Goal: Information Seeking & Learning: Find specific fact

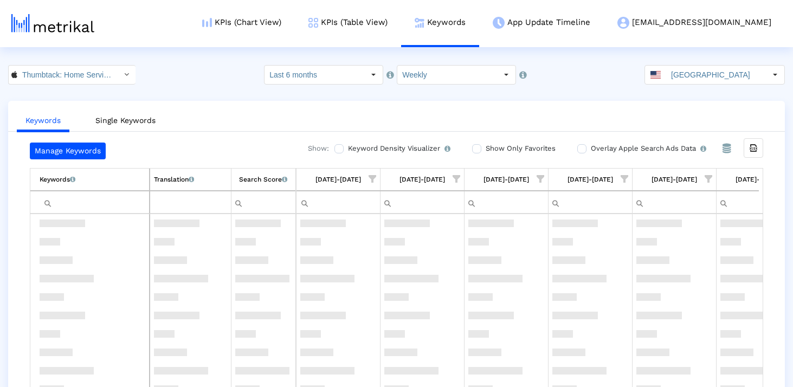
scroll to position [558, 0]
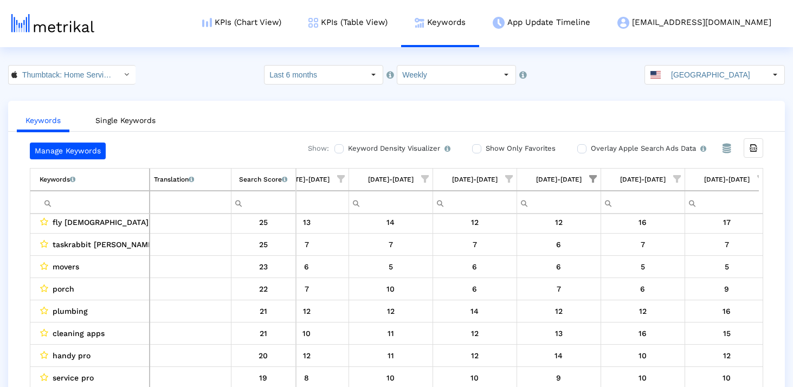
click at [69, 204] on input "Filter cell" at bounding box center [94, 202] width 109 height 18
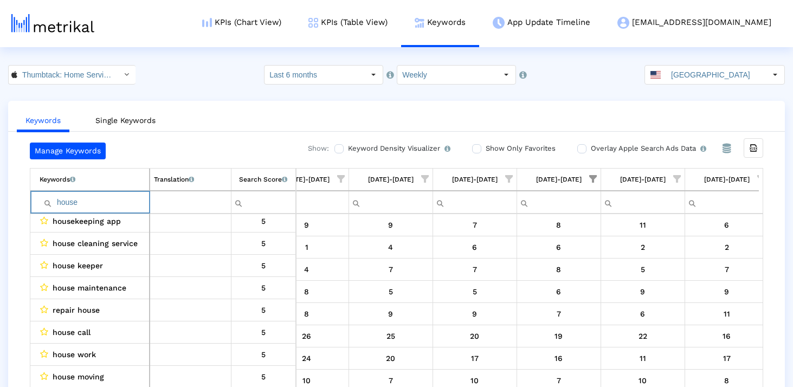
scroll to position [159, 0]
click at [69, 204] on input "house" at bounding box center [94, 202] width 109 height 18
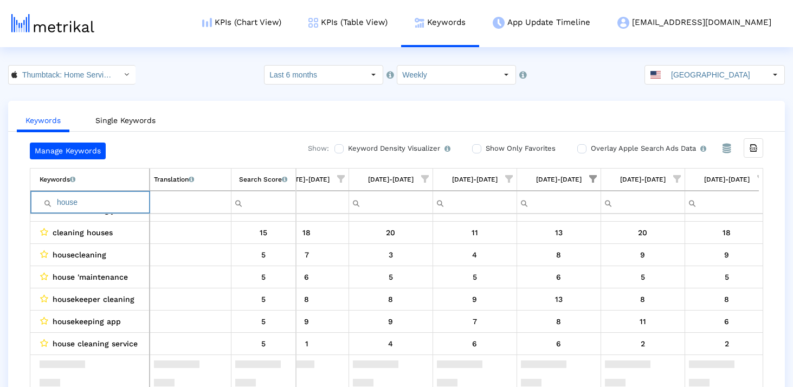
scroll to position [0, 0]
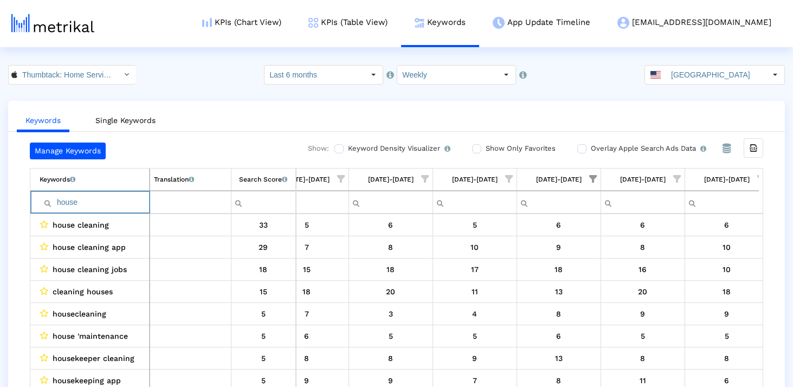
click at [101, 199] on input "house" at bounding box center [94, 202] width 109 height 18
type input "h"
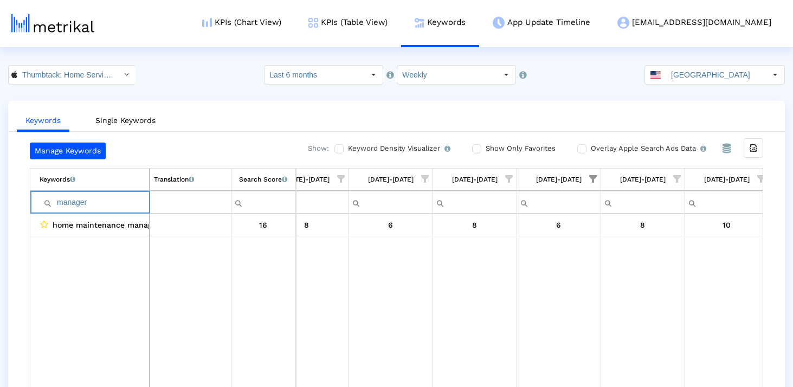
drag, startPoint x: 96, startPoint y: 206, endPoint x: 28, endPoint y: 207, distance: 67.8
click at [28, 206] on div "Manage Keywords Show: Keyword Density Visualizer Turn this on to view where and…" at bounding box center [396, 268] width 777 height 250
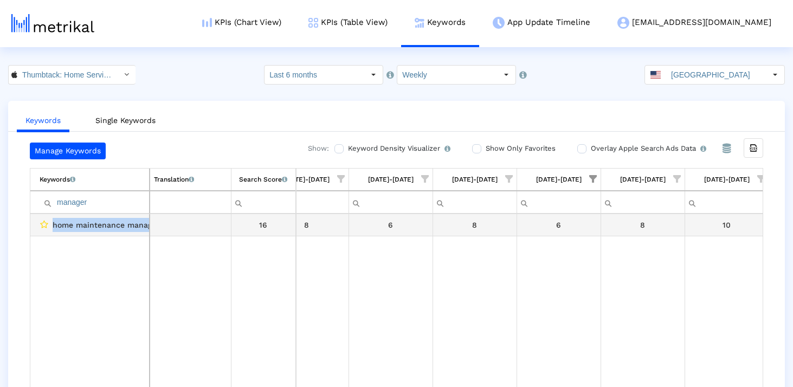
drag, startPoint x: 49, startPoint y: 223, endPoint x: 191, endPoint y: 223, distance: 141.5
click at [191, 223] on tr "home maintenance manager 16" at bounding box center [396, 225] width 732 height 22
copy tr "home maintenance manager"
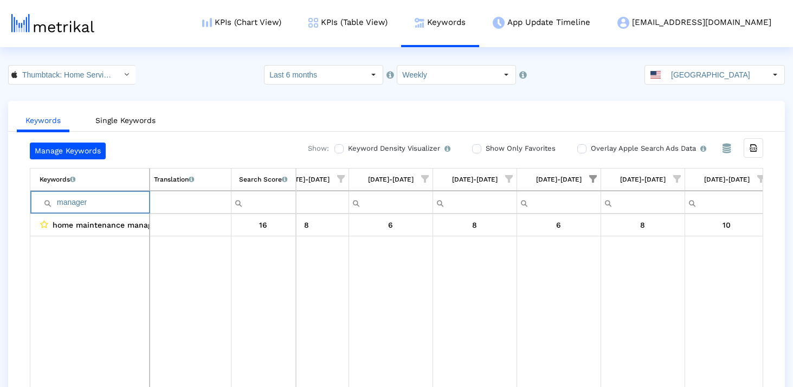
click at [123, 209] on input "manager" at bounding box center [94, 202] width 109 height 18
click at [85, 204] on input "manage" at bounding box center [94, 202] width 109 height 18
type input "manage"
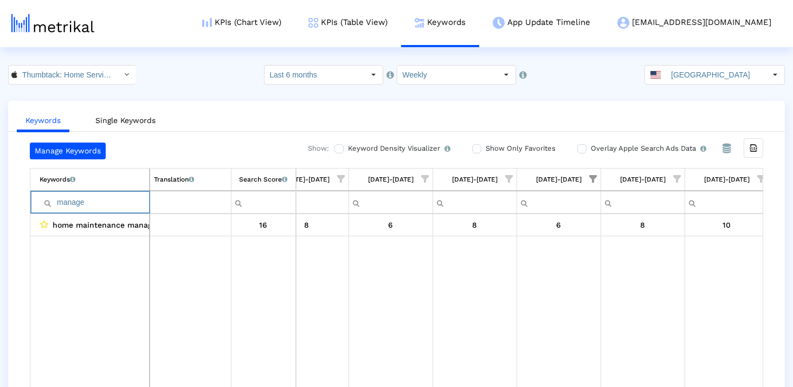
click at [96, 205] on input "manage" at bounding box center [94, 202] width 109 height 18
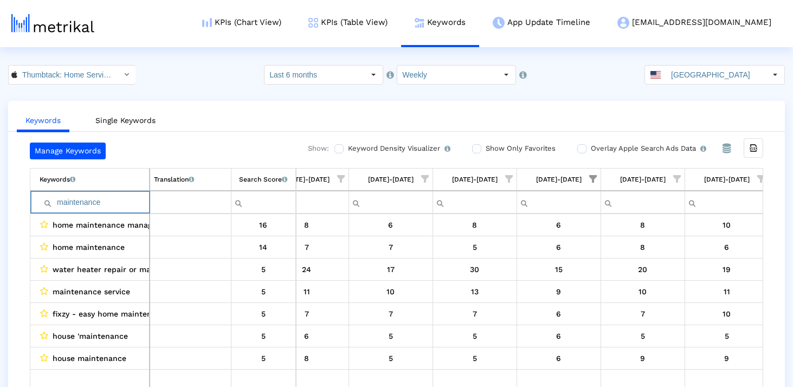
click at [94, 202] on input "maintenance" at bounding box center [94, 202] width 109 height 18
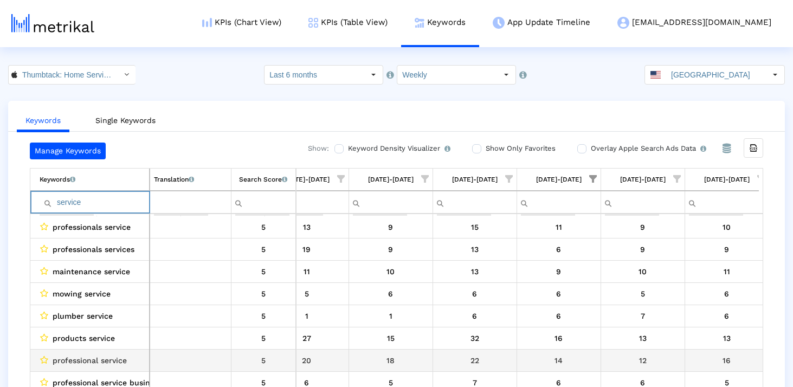
scroll to position [72, 0]
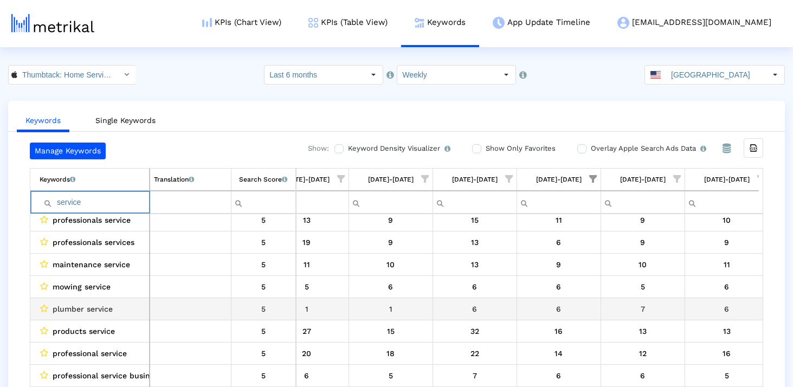
type input "service"
drag, startPoint x: 81, startPoint y: 307, endPoint x: 40, endPoint y: 308, distance: 41.7
click at [40, 308] on div "plumber service" at bounding box center [93, 309] width 106 height 14
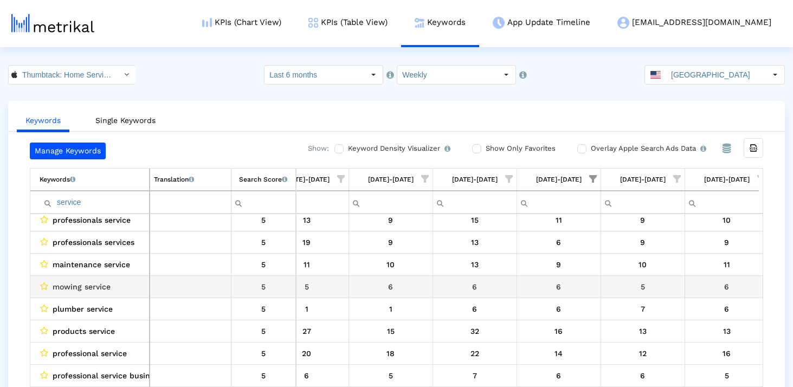
click at [68, 293] on td "mowing service" at bounding box center [89, 286] width 119 height 22
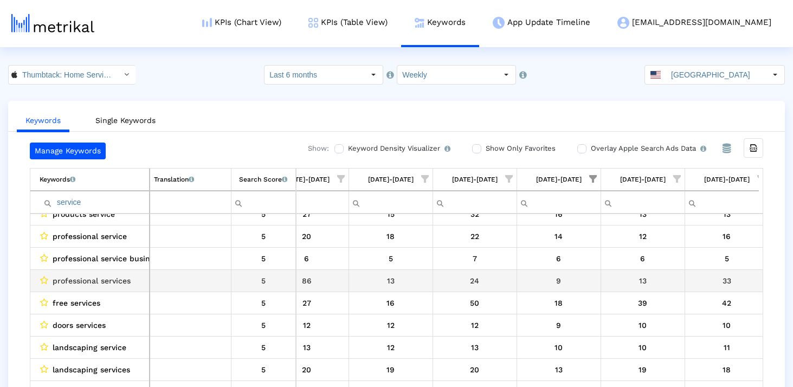
scroll to position [263, 0]
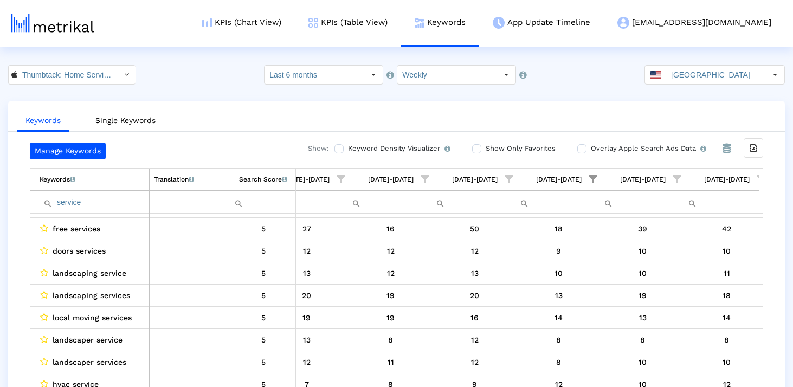
click at [103, 197] on input "service" at bounding box center [94, 202] width 109 height 18
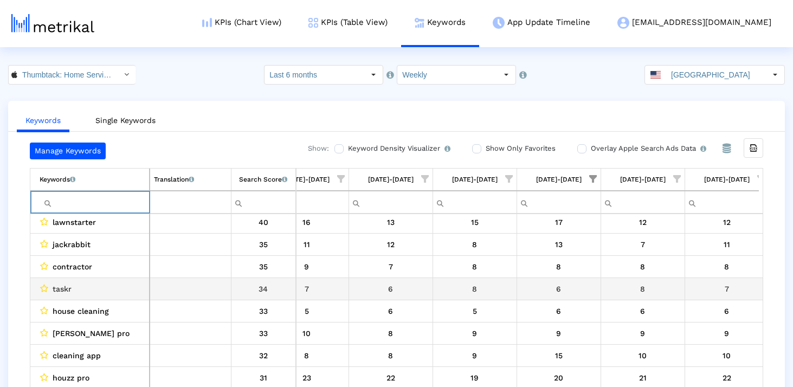
scroll to position [0, 0]
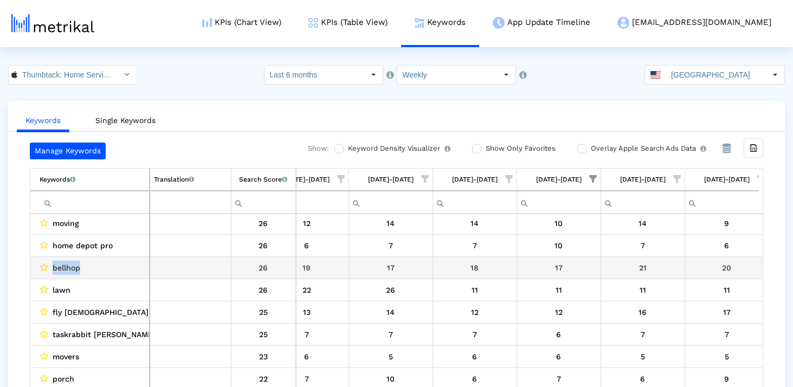
drag, startPoint x: 91, startPoint y: 270, endPoint x: 50, endPoint y: 270, distance: 41.2
click at [50, 270] on div "bellhop" at bounding box center [93, 268] width 106 height 14
copy div "bellhop"
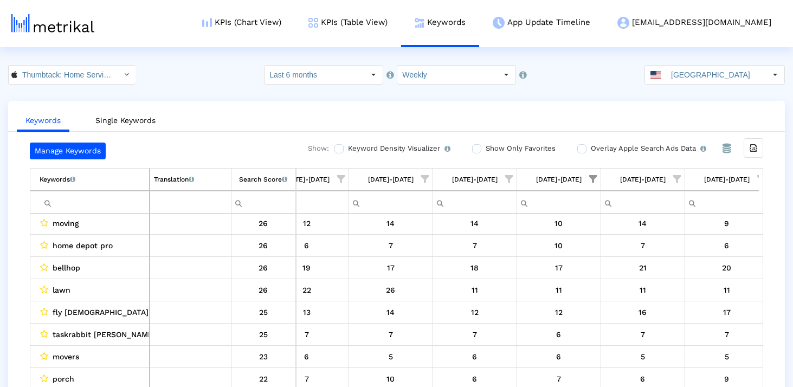
click at [83, 195] on input "Filter cell" at bounding box center [94, 202] width 109 height 18
paste input "bellhop"
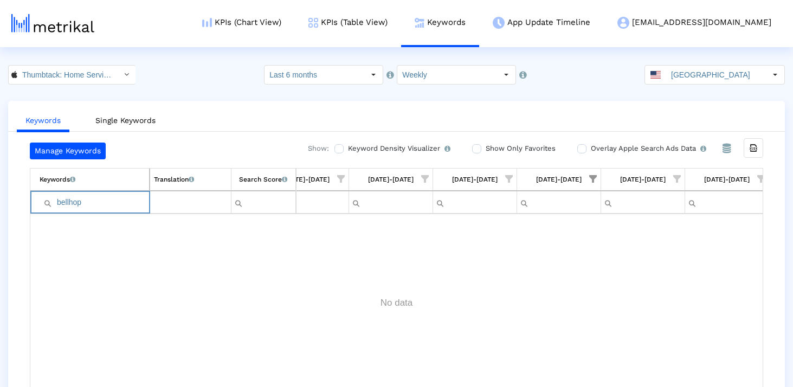
click at [65, 203] on input "bellhop" at bounding box center [94, 202] width 109 height 18
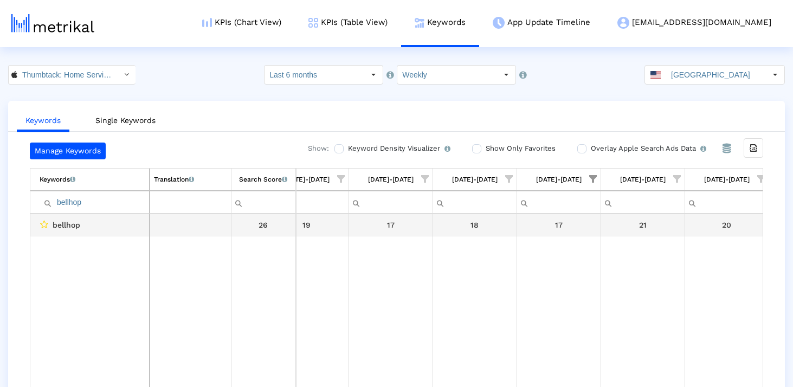
click at [90, 223] on div "bellhop" at bounding box center [93, 225] width 106 height 14
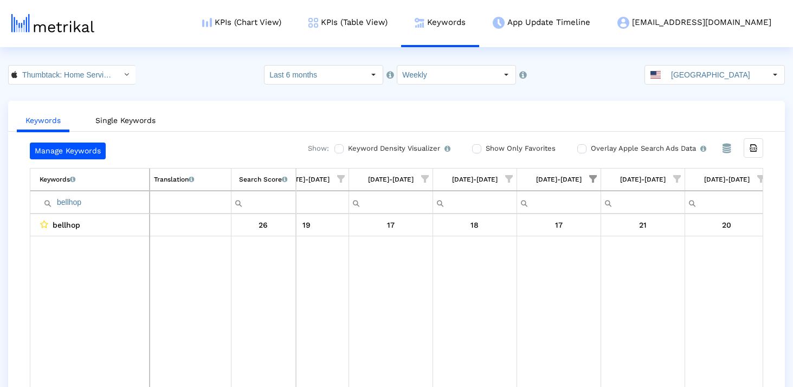
click at [119, 199] on input "bellhop" at bounding box center [94, 202] width 109 height 18
type input "online"
click at [119, 199] on input "online" at bounding box center [94, 202] width 109 height 18
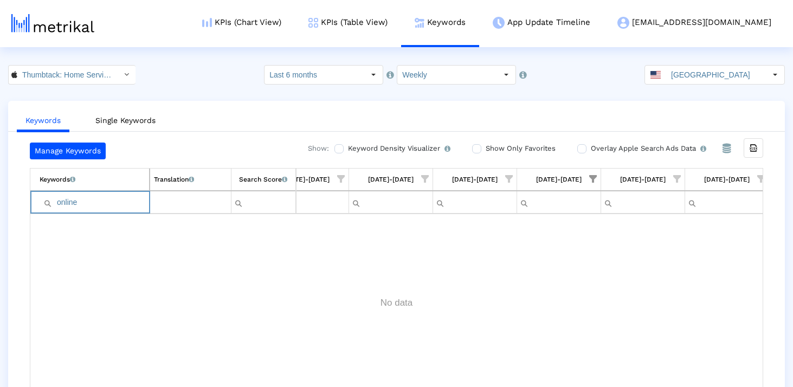
click at [119, 199] on input "online" at bounding box center [94, 202] width 109 height 18
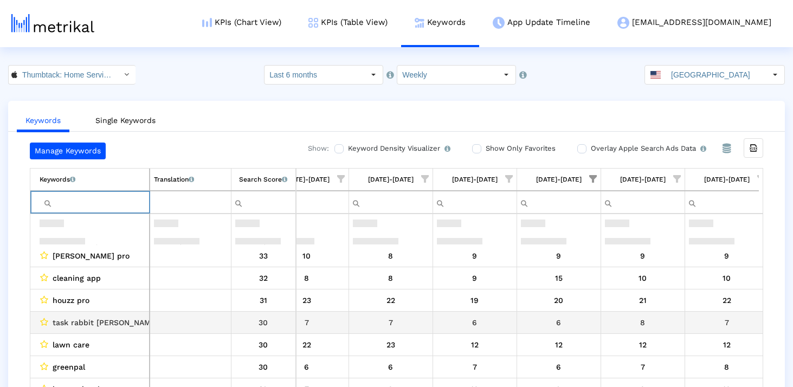
scroll to position [313, 0]
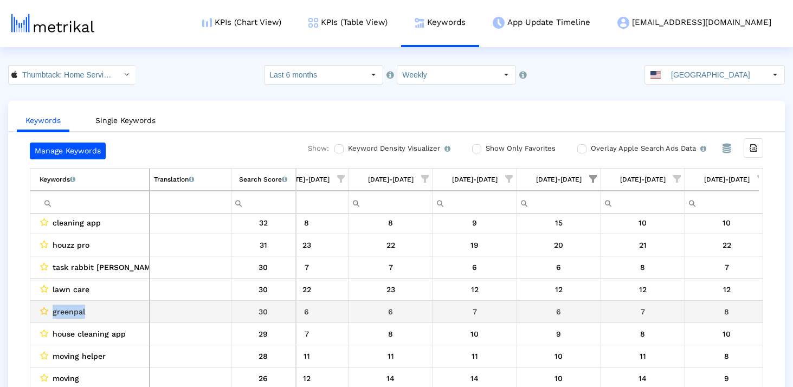
drag, startPoint x: 94, startPoint y: 308, endPoint x: 42, endPoint y: 308, distance: 52.0
click at [42, 308] on div "greenpal" at bounding box center [93, 312] width 106 height 14
copy div "greenpal"
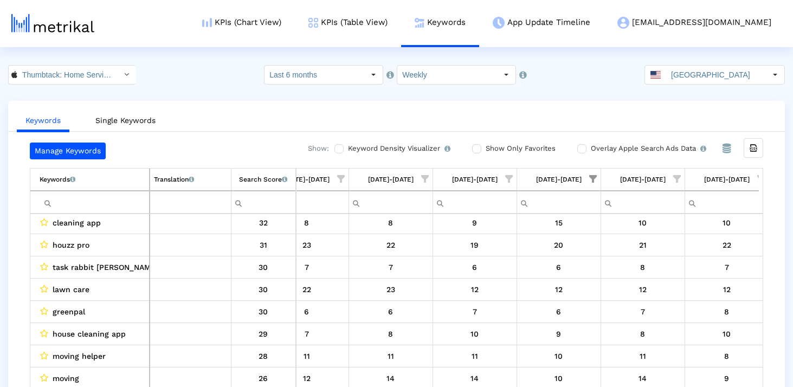
click at [99, 201] on input "Filter cell" at bounding box center [94, 202] width 109 height 18
paste input "greenpal"
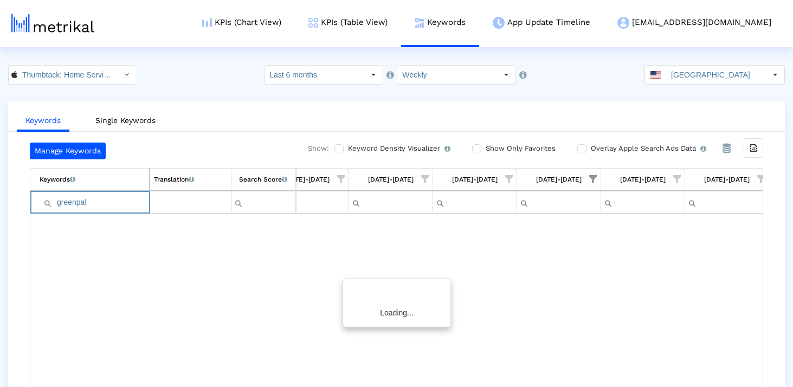
scroll to position [0, 0]
click at [61, 203] on input "greenpal" at bounding box center [94, 202] width 109 height 18
click at [91, 199] on input "greenpal" at bounding box center [94, 202] width 109 height 18
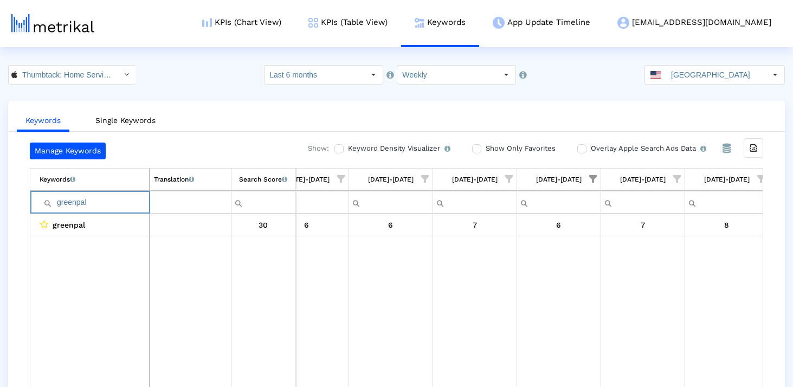
type input "greenpal"
click at [102, 205] on input "greenpal" at bounding box center [94, 202] width 109 height 18
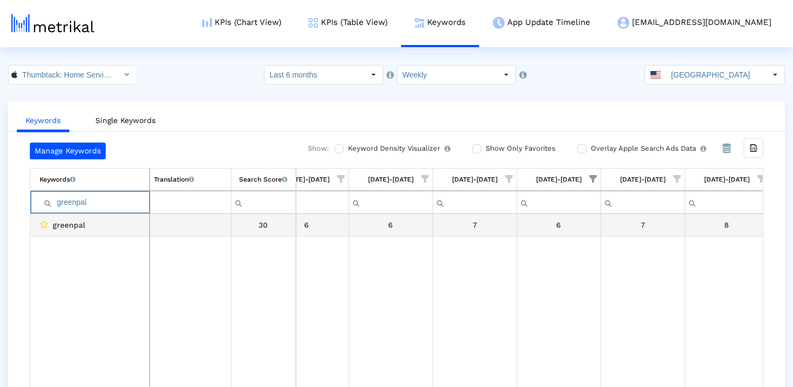
click at [111, 205] on input "greenpal" at bounding box center [94, 202] width 109 height 18
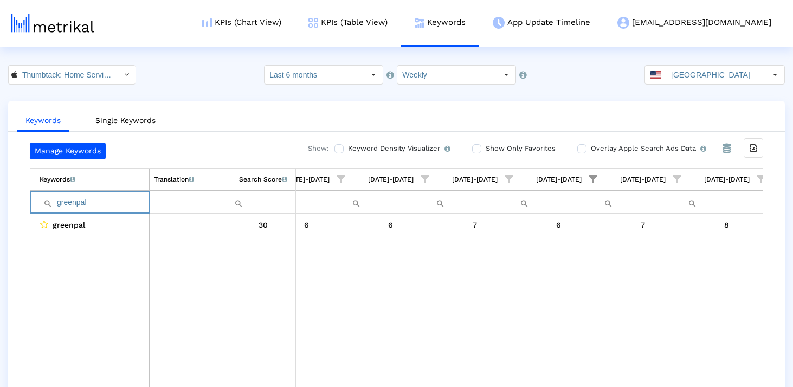
click at [111, 205] on input "greenpal" at bounding box center [94, 202] width 109 height 18
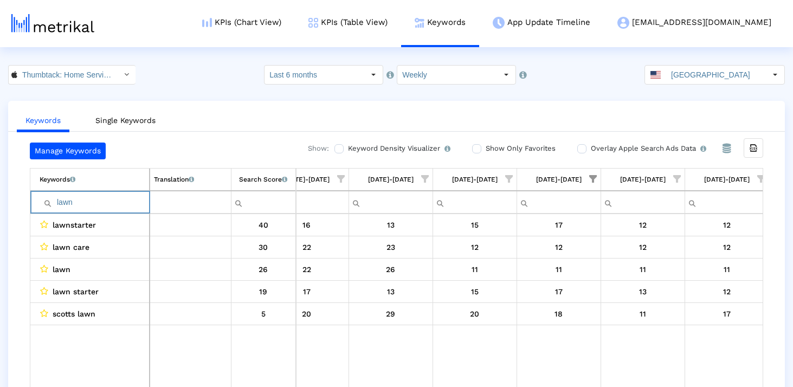
click at [91, 197] on input "lawn" at bounding box center [94, 202] width 109 height 18
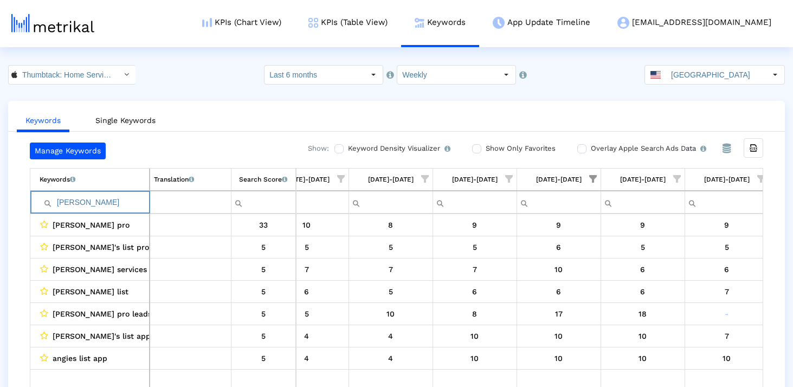
click at [94, 199] on input "[PERSON_NAME]" at bounding box center [94, 202] width 109 height 18
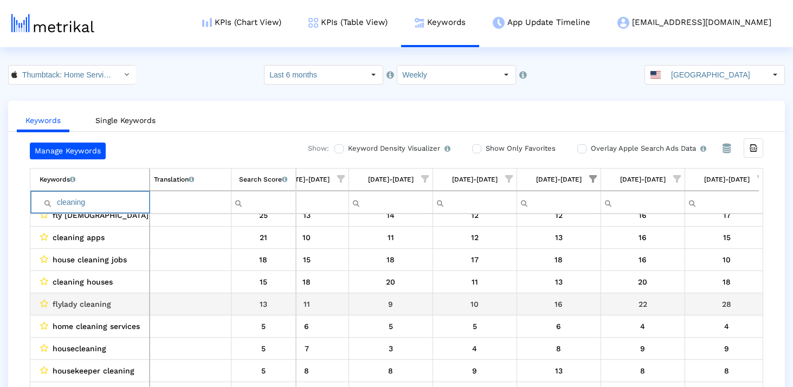
scroll to position [103, 0]
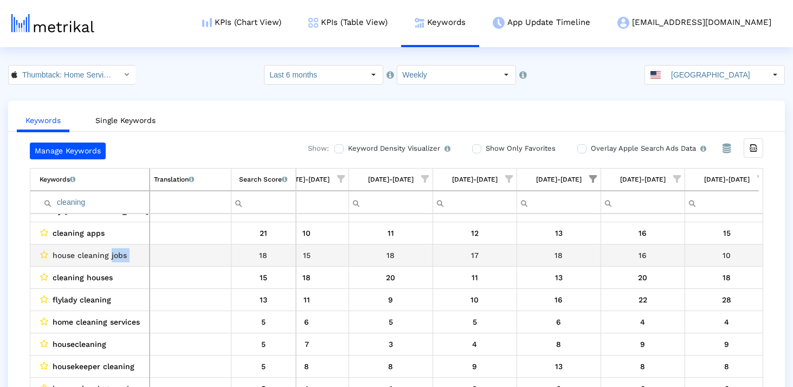
drag, startPoint x: 109, startPoint y: 253, endPoint x: 163, endPoint y: 253, distance: 53.1
click at [163, 253] on tr "house cleaning jobs 18" at bounding box center [394, 255] width 728 height 22
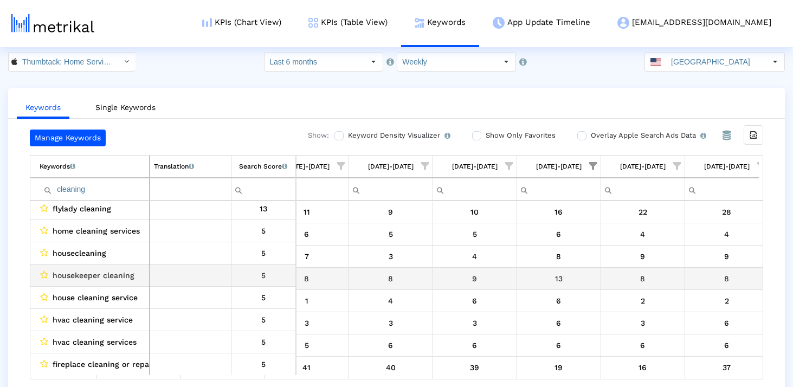
scroll to position [181, 0]
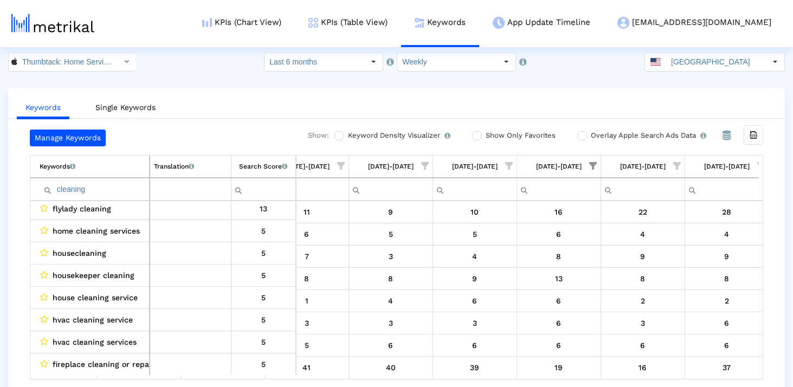
click at [93, 188] on input "cleaning" at bounding box center [94, 189] width 109 height 18
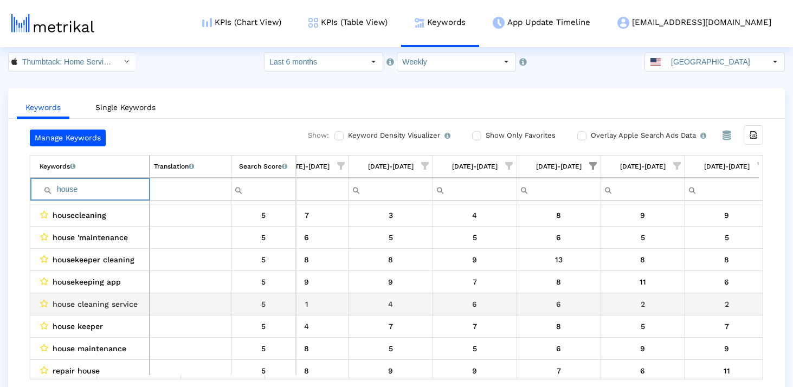
scroll to position [86, 0]
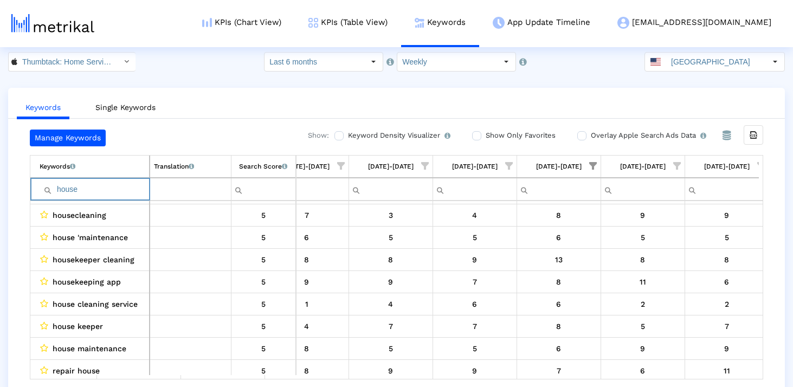
click at [96, 191] on input "house" at bounding box center [94, 189] width 109 height 18
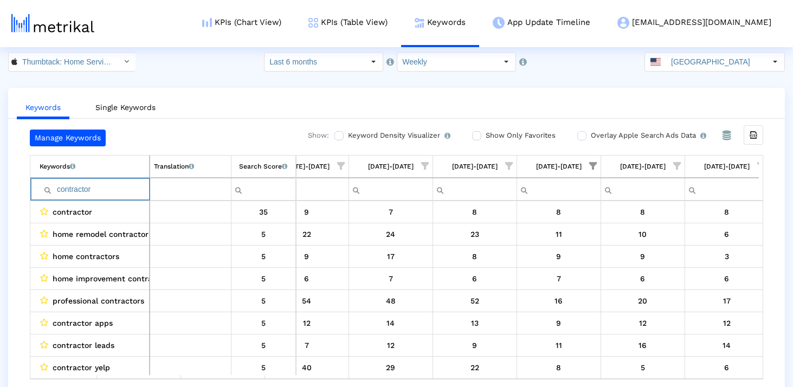
click at [83, 187] on input "contractor" at bounding box center [94, 189] width 109 height 18
type input "s"
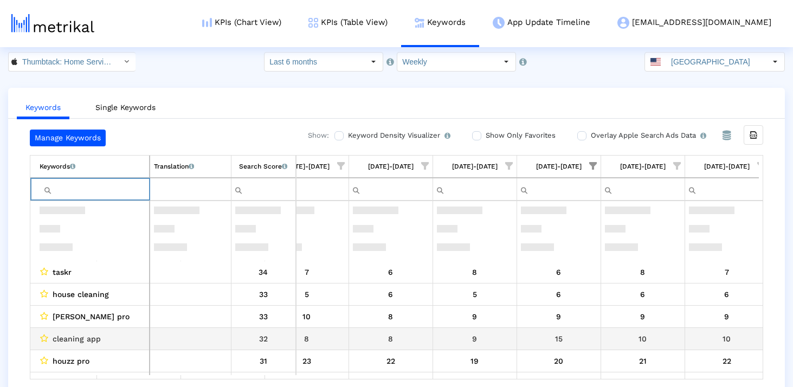
scroll to position [327, 0]
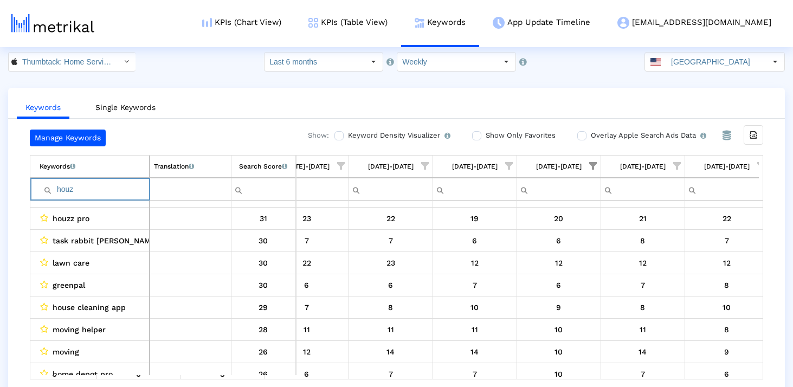
type input "houzz"
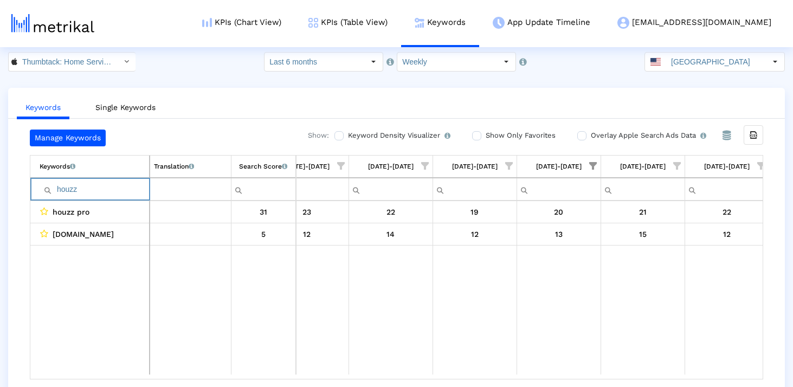
click at [94, 192] on input "houzz" at bounding box center [94, 189] width 109 height 18
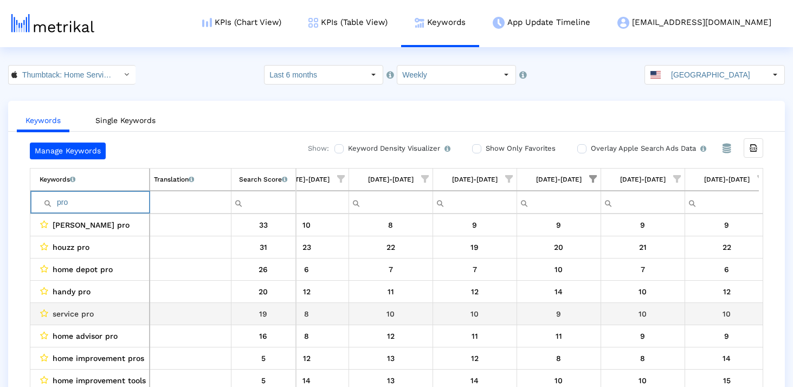
scroll to position [1, 0]
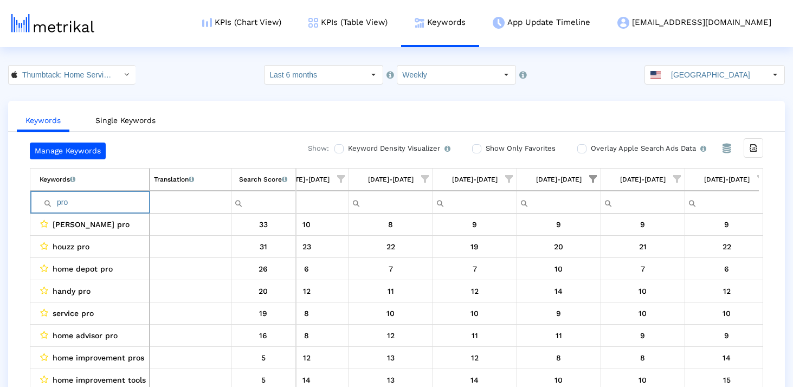
click at [73, 197] on input "pro" at bounding box center [94, 202] width 109 height 18
paste input "[PERSON_NAME]"
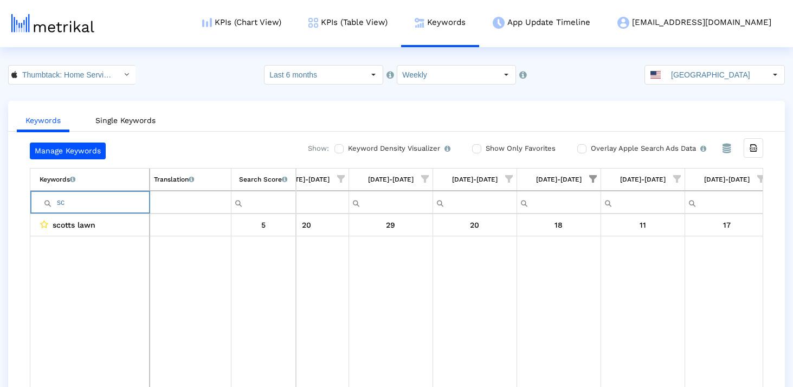
type input "s"
click at [107, 204] on input "[PERSON_NAME]" at bounding box center [94, 202] width 109 height 18
type input "[PERSON_NAME]"
click at [210, 107] on ul "Keywords Single Keywords" at bounding box center [396, 118] width 777 height 25
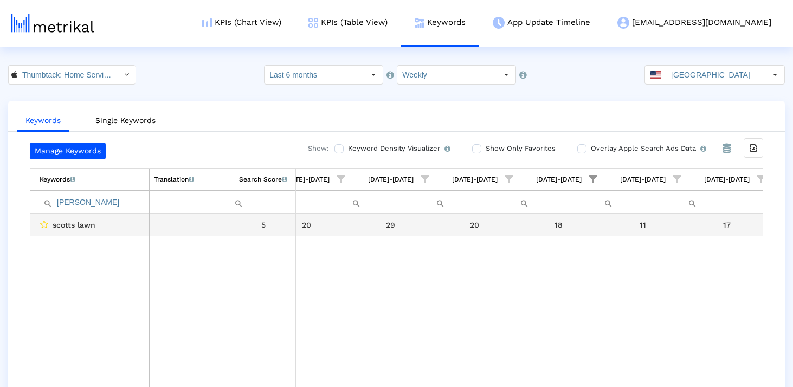
scroll to position [0, 1633]
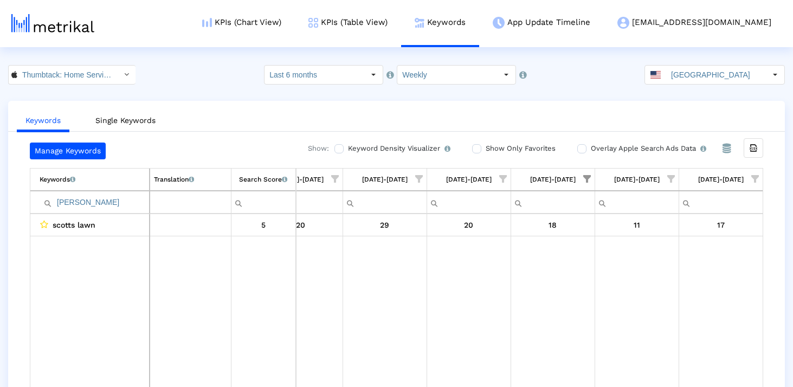
click at [85, 192] on td "Contains Does not contain Starts with Ends with Equals Does not equal Reset [PE…" at bounding box center [89, 202] width 119 height 23
click at [80, 211] on td "Contains Does not contain Starts with Ends with Equals Does not equal Reset [PE…" at bounding box center [89, 202] width 119 height 23
click at [75, 208] on input "[PERSON_NAME]" at bounding box center [94, 202] width 109 height 18
click at [72, 208] on input "[PERSON_NAME]" at bounding box center [94, 202] width 109 height 18
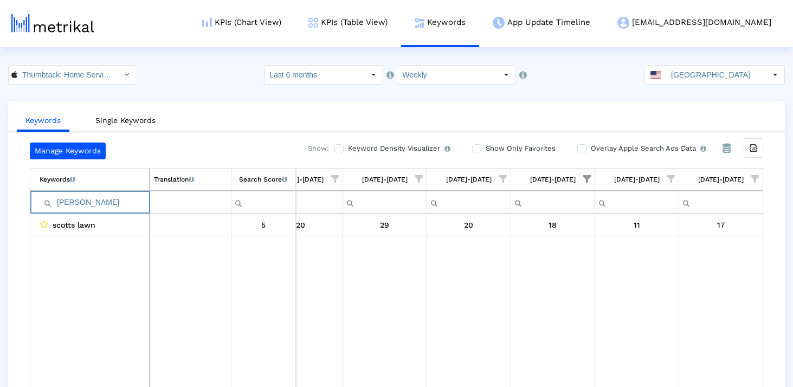
click at [72, 208] on input "[PERSON_NAME]" at bounding box center [94, 202] width 109 height 18
type input "sco"
click at [97, 199] on input "sco" at bounding box center [94, 202] width 109 height 18
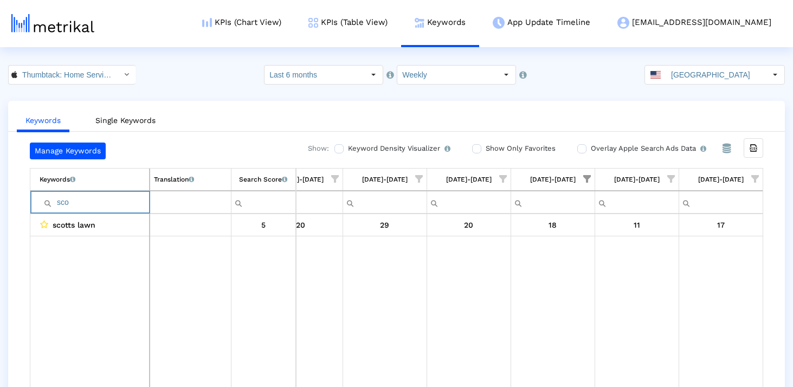
click at [97, 199] on input "sco" at bounding box center [94, 202] width 109 height 18
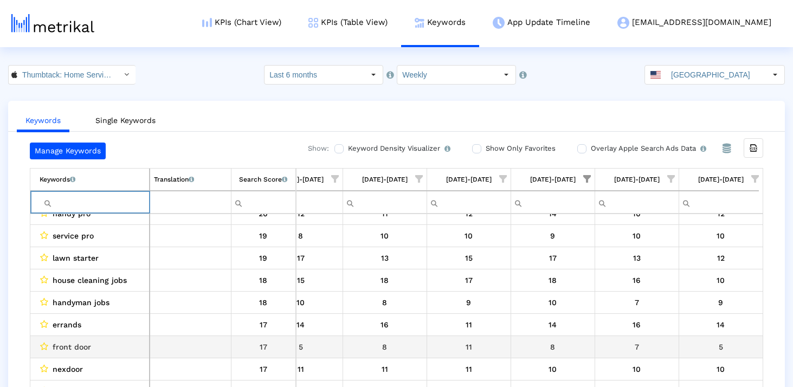
scroll to position [861, 0]
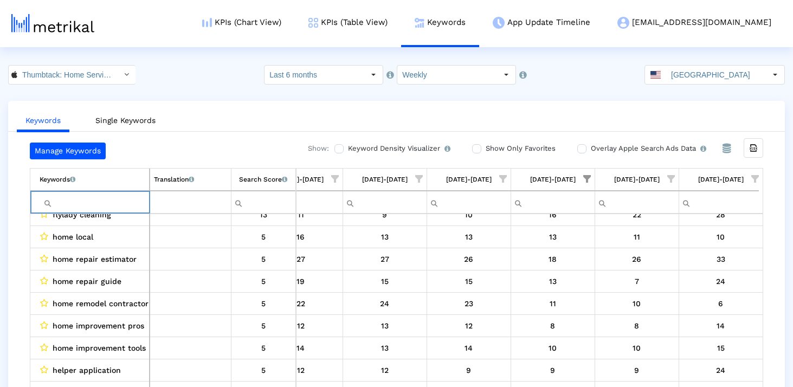
click at [90, 202] on input "Filter cell" at bounding box center [94, 202] width 109 height 18
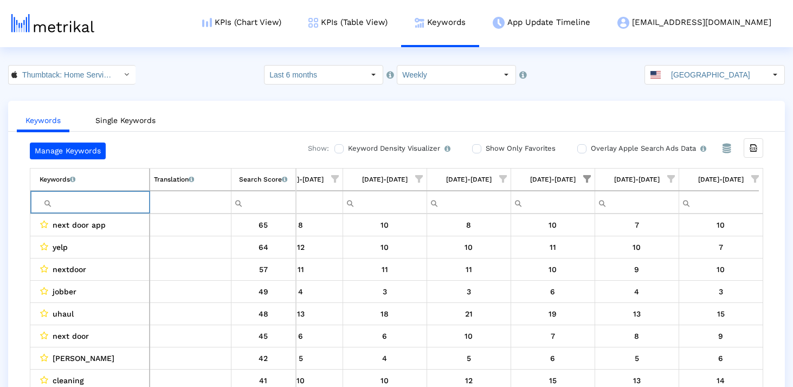
click at [590, 175] on span "Show filter options for column '08/17/25-08/23/25'" at bounding box center [587, 179] width 8 height 8
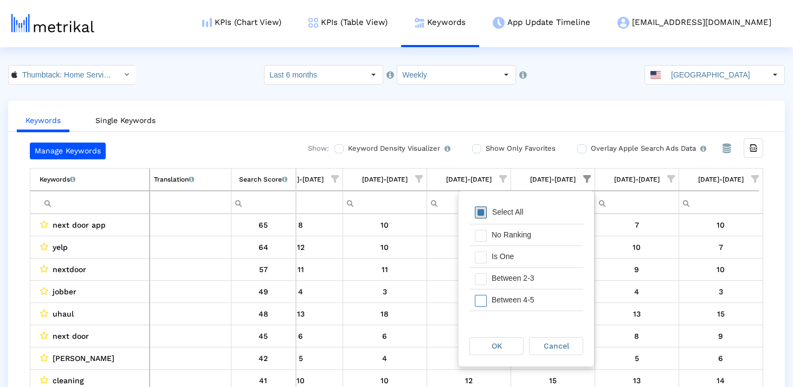
click at [483, 216] on span "Filter options" at bounding box center [481, 212] width 12 height 12
click at [505, 348] on div "OK" at bounding box center [496, 346] width 53 height 17
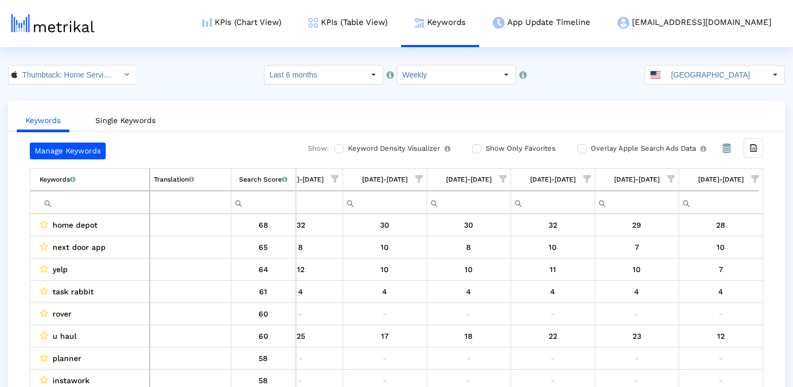
click at [85, 204] on input "Filter cell" at bounding box center [94, 202] width 109 height 18
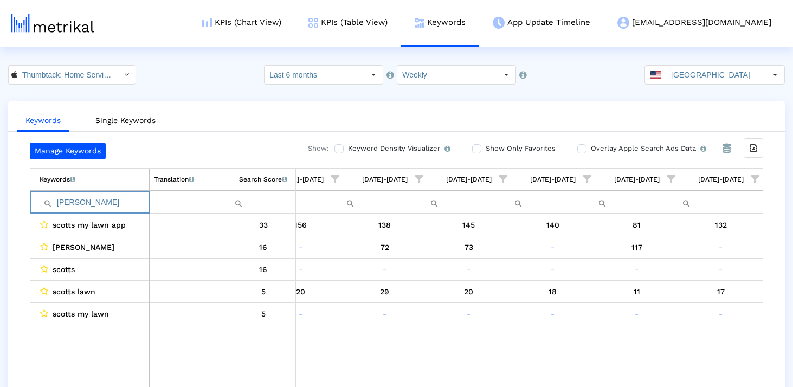
click at [95, 196] on input "[PERSON_NAME]" at bounding box center [94, 202] width 109 height 18
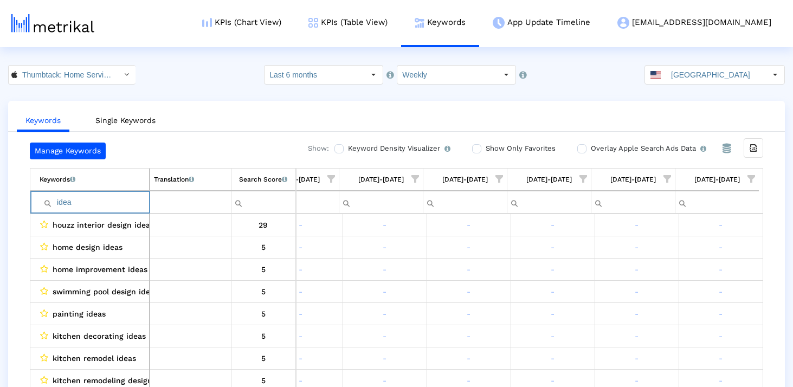
click at [85, 199] on input "idea" at bounding box center [94, 202] width 109 height 18
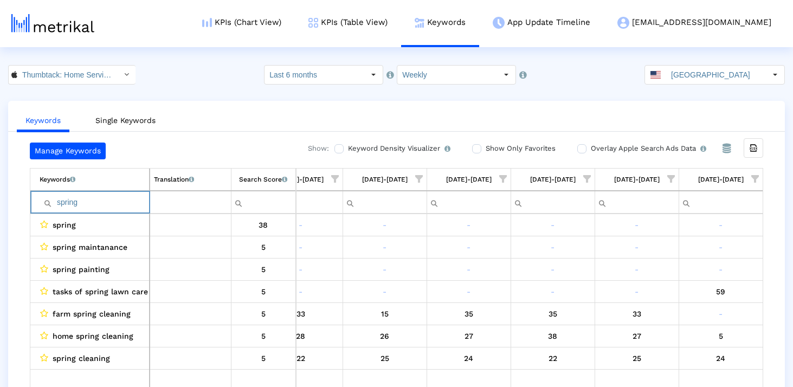
click at [89, 198] on input "spring" at bounding box center [94, 202] width 109 height 18
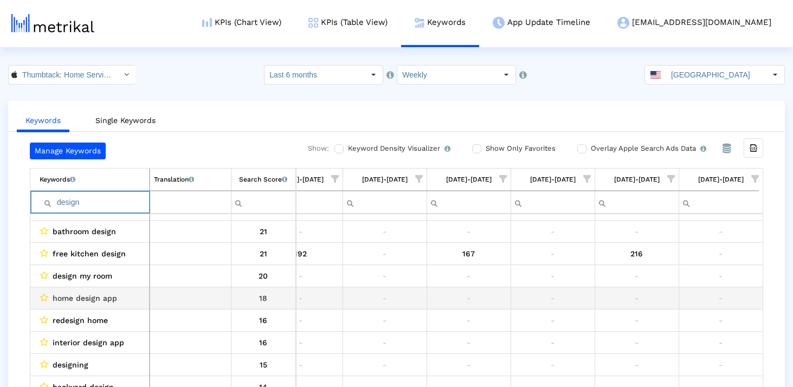
scroll to position [358, 0]
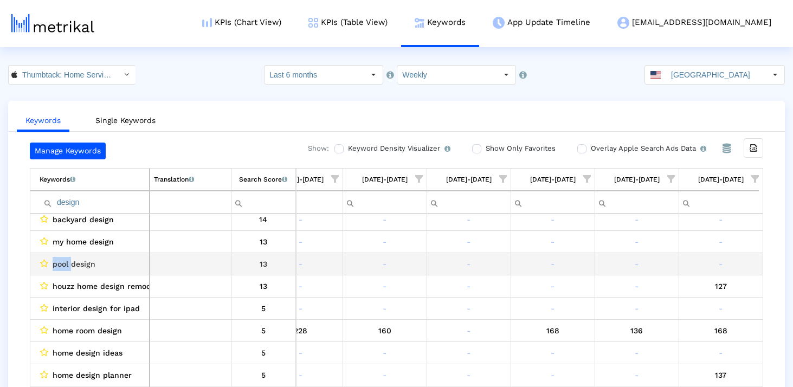
drag, startPoint x: 70, startPoint y: 264, endPoint x: 53, endPoint y: 264, distance: 17.9
click at [53, 264] on span "pool design" at bounding box center [74, 264] width 43 height 14
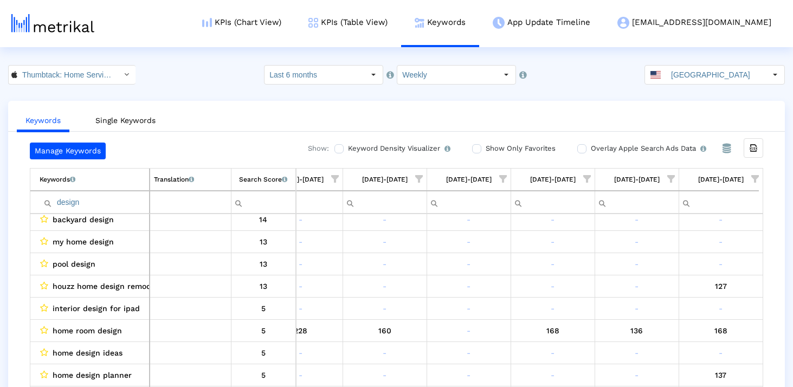
click at [125, 203] on input "design" at bounding box center [94, 202] width 109 height 18
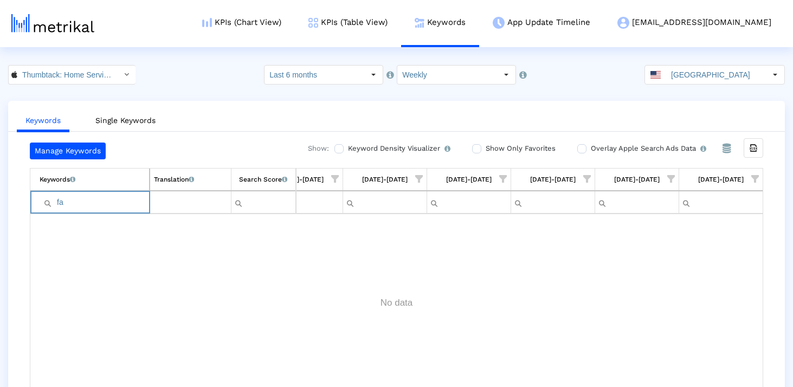
type input "f"
click at [89, 197] on input "leaf" at bounding box center [94, 202] width 109 height 18
type input "r"
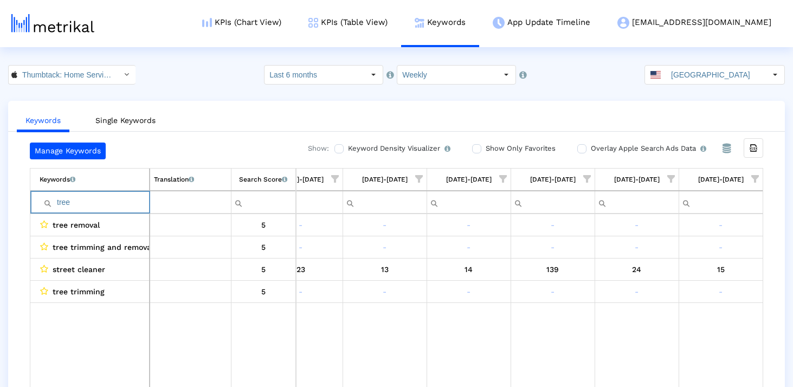
click at [68, 202] on input "tree" at bounding box center [94, 202] width 109 height 18
click at [121, 198] on input "vent" at bounding box center [94, 202] width 109 height 18
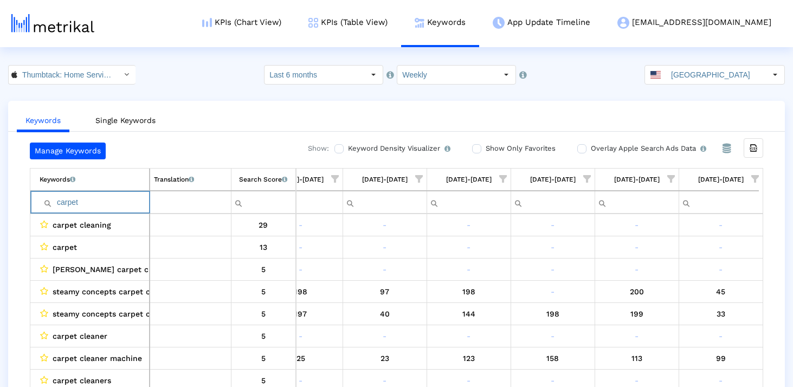
click at [89, 204] on input "carpet" at bounding box center [94, 202] width 109 height 18
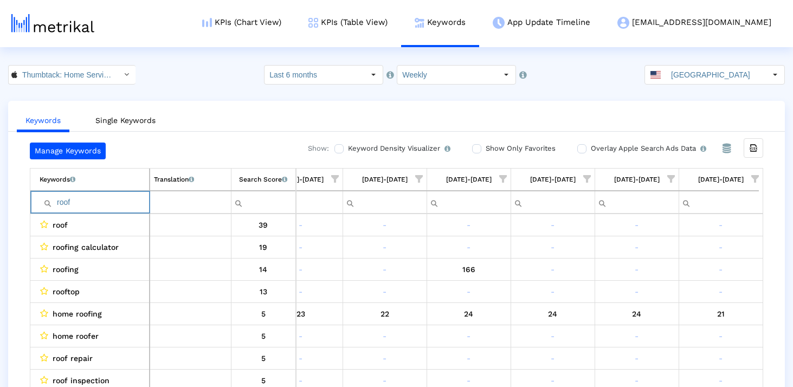
drag, startPoint x: 86, startPoint y: 203, endPoint x: 25, endPoint y: 203, distance: 60.7
click at [25, 203] on div "Manage Keywords Show: Keyword Density Visualizer Turn this on to view where and…" at bounding box center [396, 268] width 777 height 250
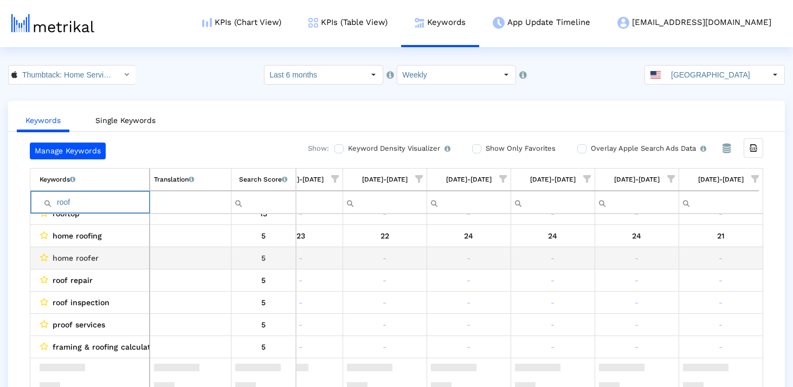
scroll to position [0, 0]
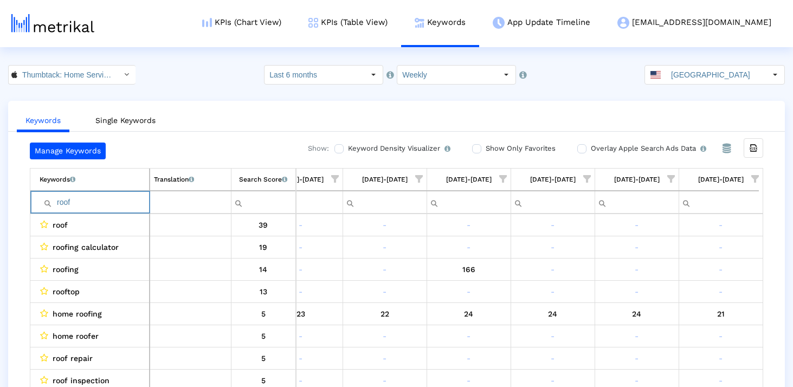
click at [95, 201] on input "roof" at bounding box center [94, 202] width 109 height 18
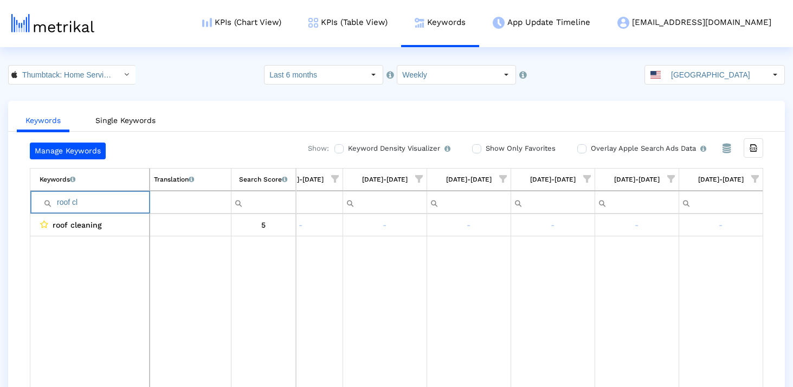
click at [98, 205] on input "roof cl" at bounding box center [94, 202] width 109 height 18
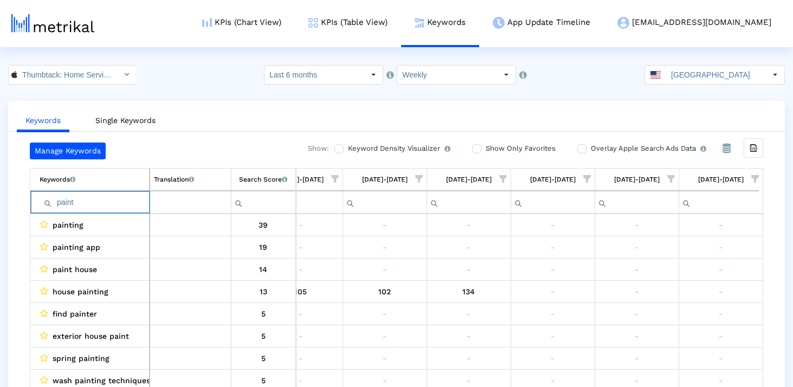
click at [98, 205] on input "paint" at bounding box center [94, 202] width 109 height 18
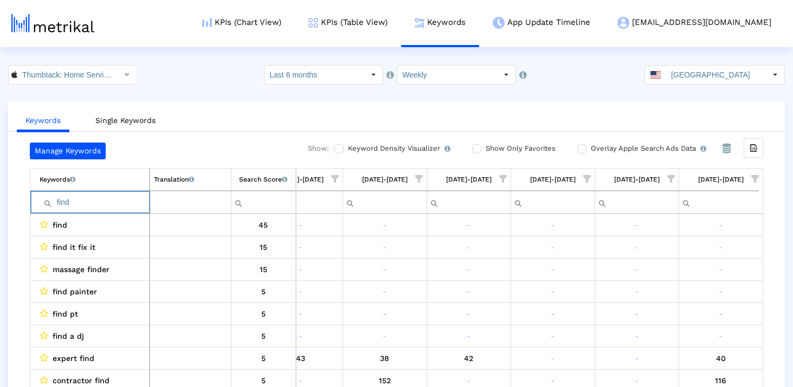
type input "find"
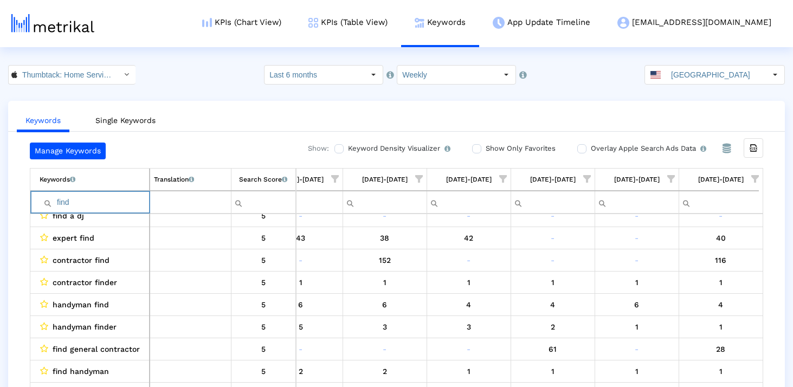
scroll to position [72, 0]
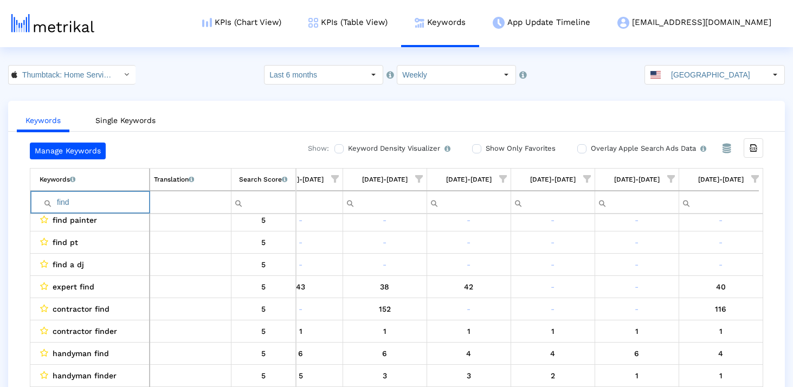
click at [83, 205] on input "find" at bounding box center [94, 202] width 109 height 18
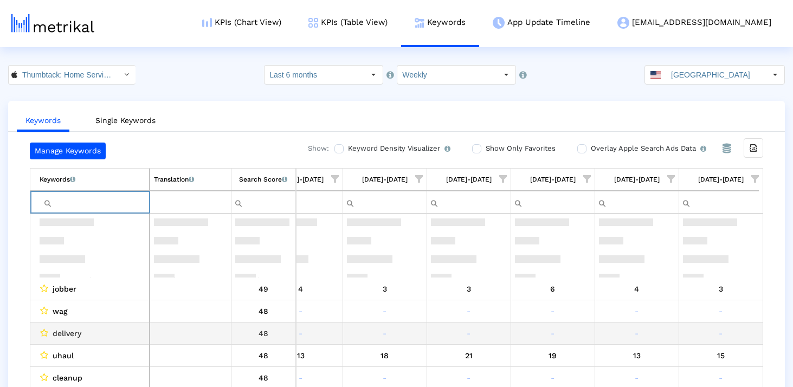
scroll to position [516, 0]
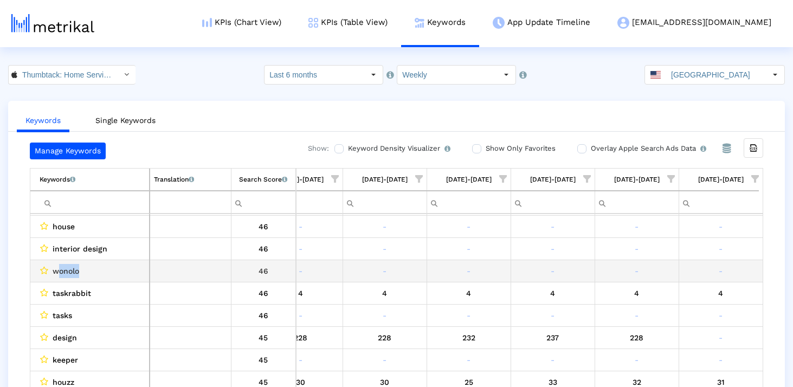
drag, startPoint x: 89, startPoint y: 273, endPoint x: 57, endPoint y: 273, distance: 32.0
click at [57, 273] on div "wonolo" at bounding box center [93, 271] width 106 height 14
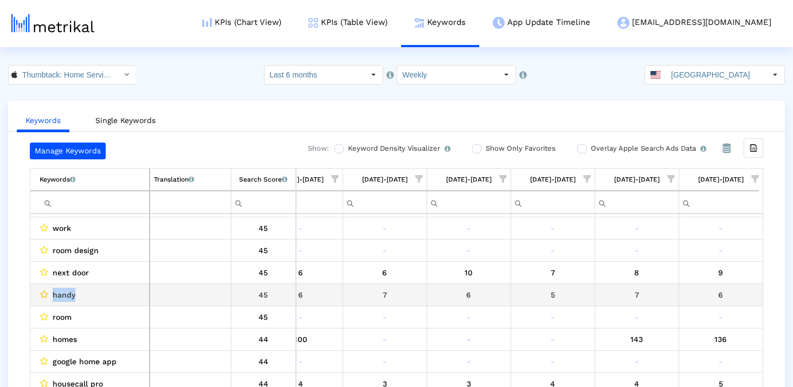
drag, startPoint x: 80, startPoint y: 293, endPoint x: 47, endPoint y: 294, distance: 33.1
click at [47, 294] on div "handy" at bounding box center [93, 295] width 106 height 14
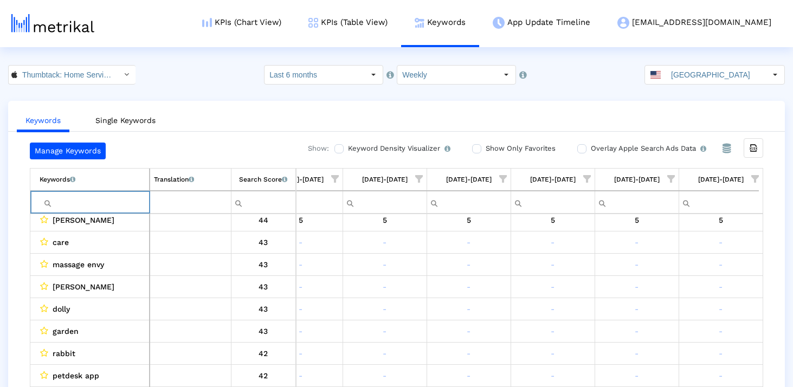
click at [99, 201] on input "Filter cell" at bounding box center [94, 202] width 109 height 18
type input "handy"
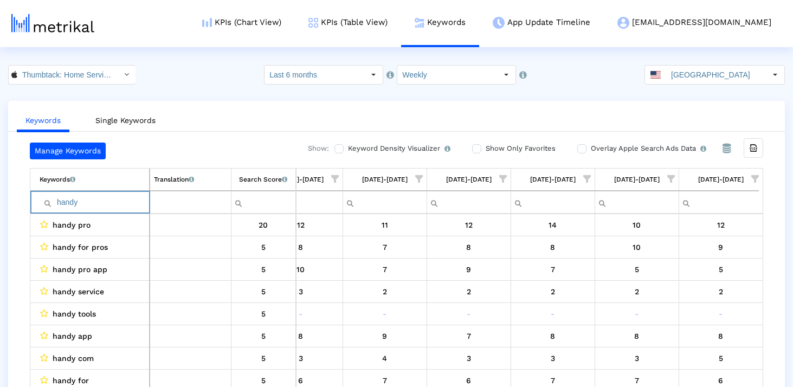
click at [96, 203] on input "handy" at bounding box center [94, 202] width 109 height 18
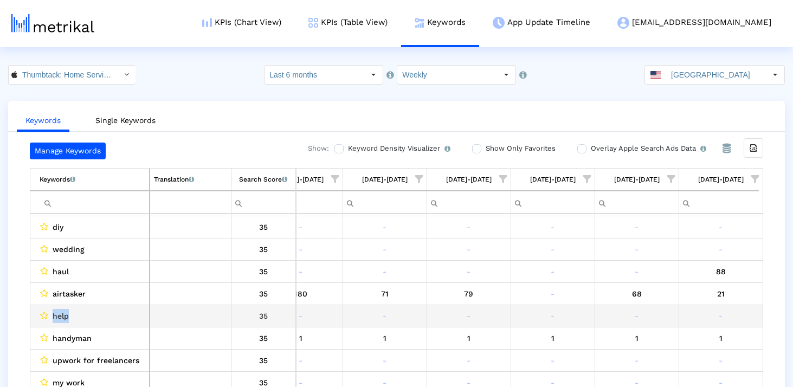
drag, startPoint x: 76, startPoint y: 319, endPoint x: 54, endPoint y: 319, distance: 22.2
click at [54, 319] on div "help" at bounding box center [93, 316] width 106 height 14
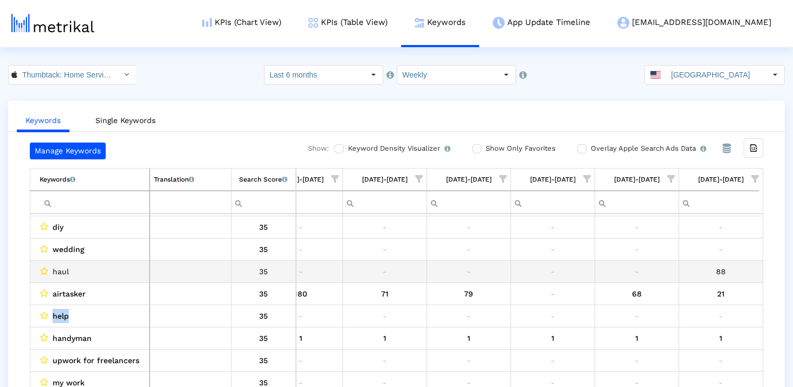
copy span "help"
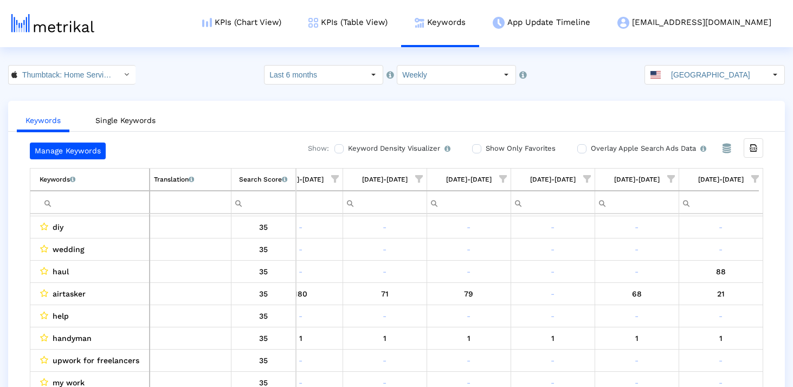
click at [85, 208] on input "Filter cell" at bounding box center [94, 202] width 109 height 18
paste input "help"
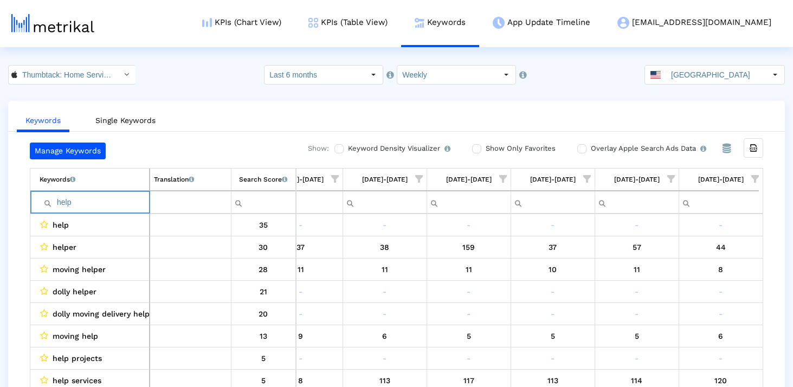
type input "help"
click at [109, 205] on input "help" at bounding box center [94, 202] width 109 height 18
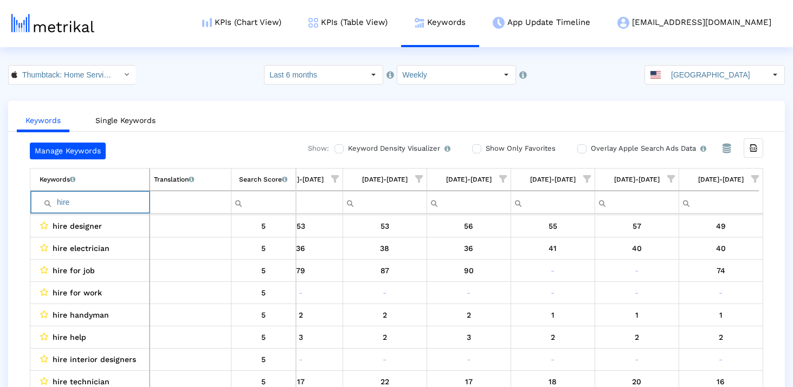
click at [79, 203] on input "hire" at bounding box center [94, 202] width 109 height 18
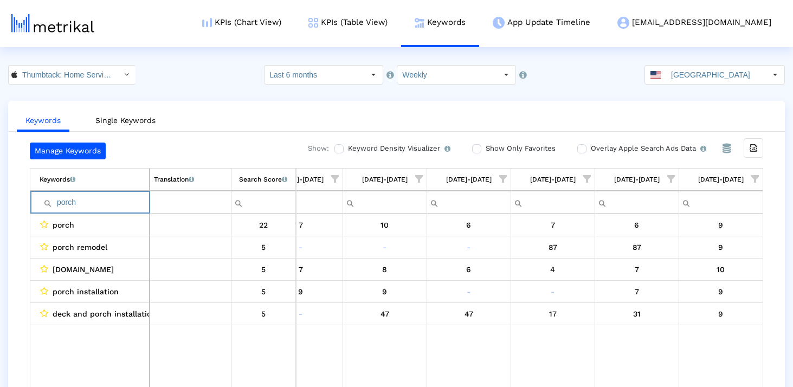
click at [75, 207] on input "porch" at bounding box center [94, 202] width 109 height 18
paste input "removal"
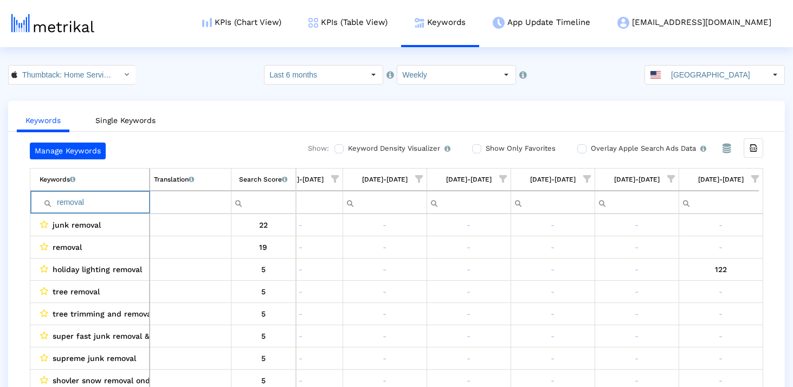
click at [57, 202] on input "removal" at bounding box center [94, 202] width 109 height 18
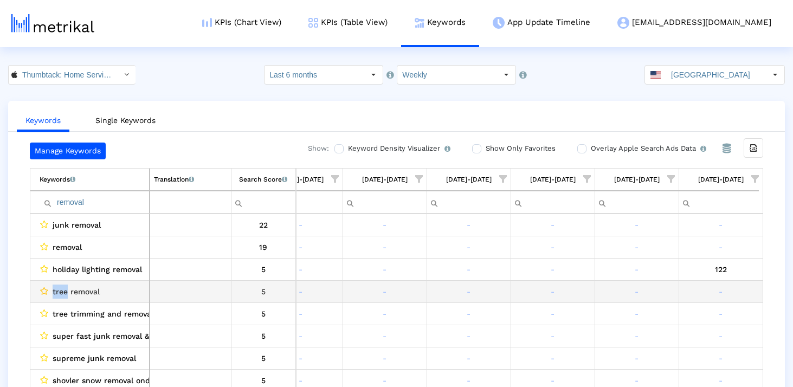
drag, startPoint x: 67, startPoint y: 291, endPoint x: 47, endPoint y: 291, distance: 20.6
click at [47, 291] on div "tree removal" at bounding box center [93, 292] width 106 height 14
copy div "tree"
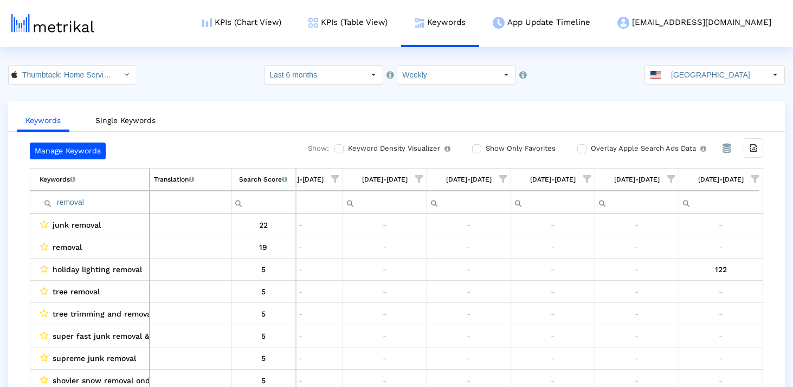
click at [113, 203] on input "removal" at bounding box center [94, 202] width 109 height 18
paste input "tree"
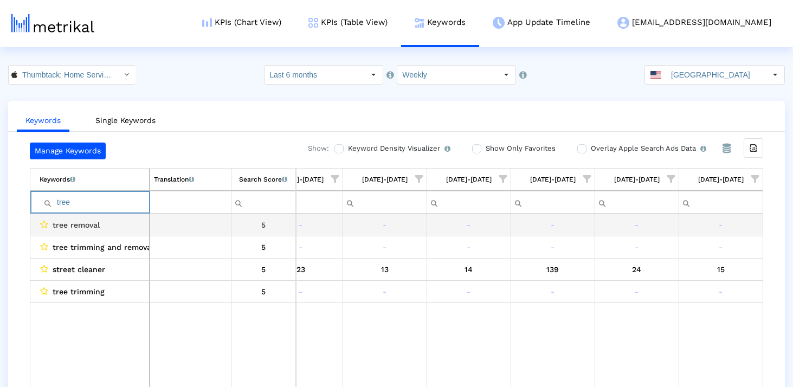
type input "tree"
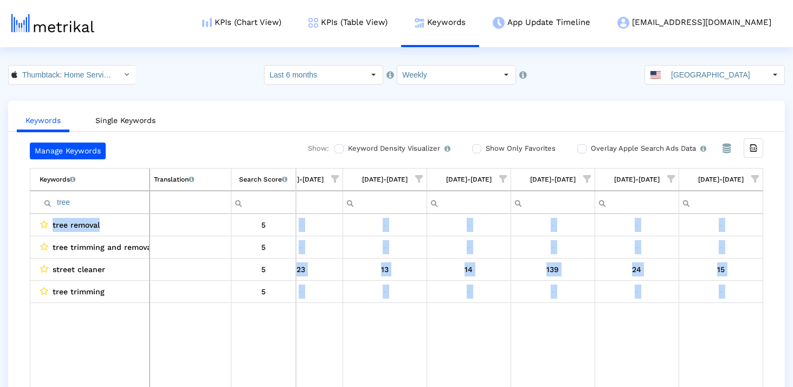
drag, startPoint x: 135, startPoint y: 227, endPoint x: 16, endPoint y: 227, distance: 119.2
click at [16, 227] on div "Manage Keywords Show: Keyword Density Visualizer Turn this on to view where and…" at bounding box center [396, 268] width 777 height 250
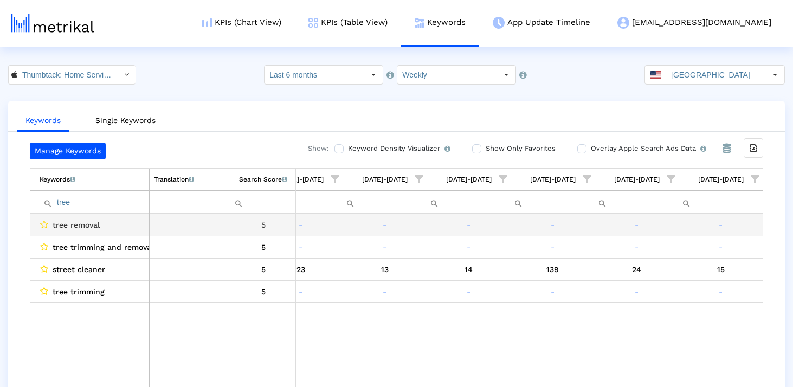
click at [103, 228] on div "tree removal" at bounding box center [93, 225] width 106 height 14
drag, startPoint x: 97, startPoint y: 221, endPoint x: 39, endPoint y: 221, distance: 58.0
click at [39, 221] on td "tree removal" at bounding box center [89, 225] width 119 height 22
drag, startPoint x: 104, startPoint y: 223, endPoint x: 40, endPoint y: 223, distance: 64.0
click at [40, 223] on div "tree removal" at bounding box center [93, 225] width 106 height 14
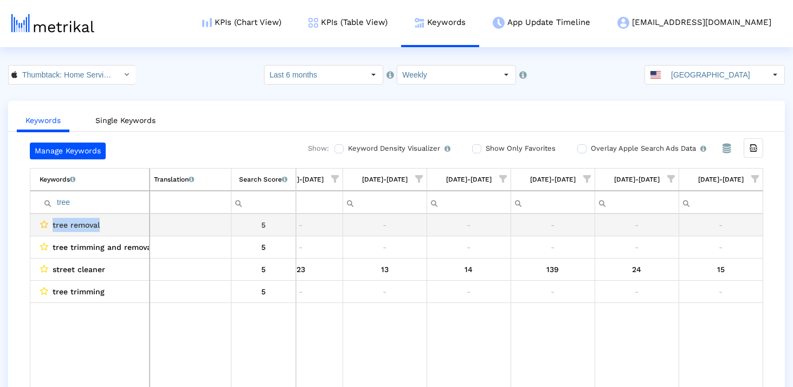
copy div "tree removal"
